Goal: Task Accomplishment & Management: Complete application form

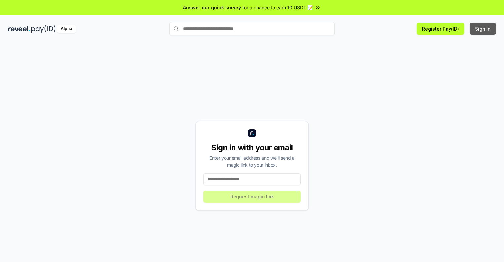
click at [484, 29] on button "Sign In" at bounding box center [483, 29] width 26 height 12
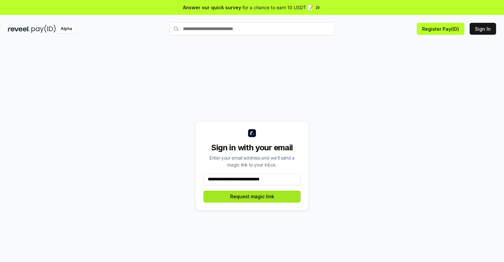
type input "**********"
click at [252, 196] on button "Request magic link" at bounding box center [252, 197] width 97 height 12
